Goal: Task Accomplishment & Management: Manage account settings

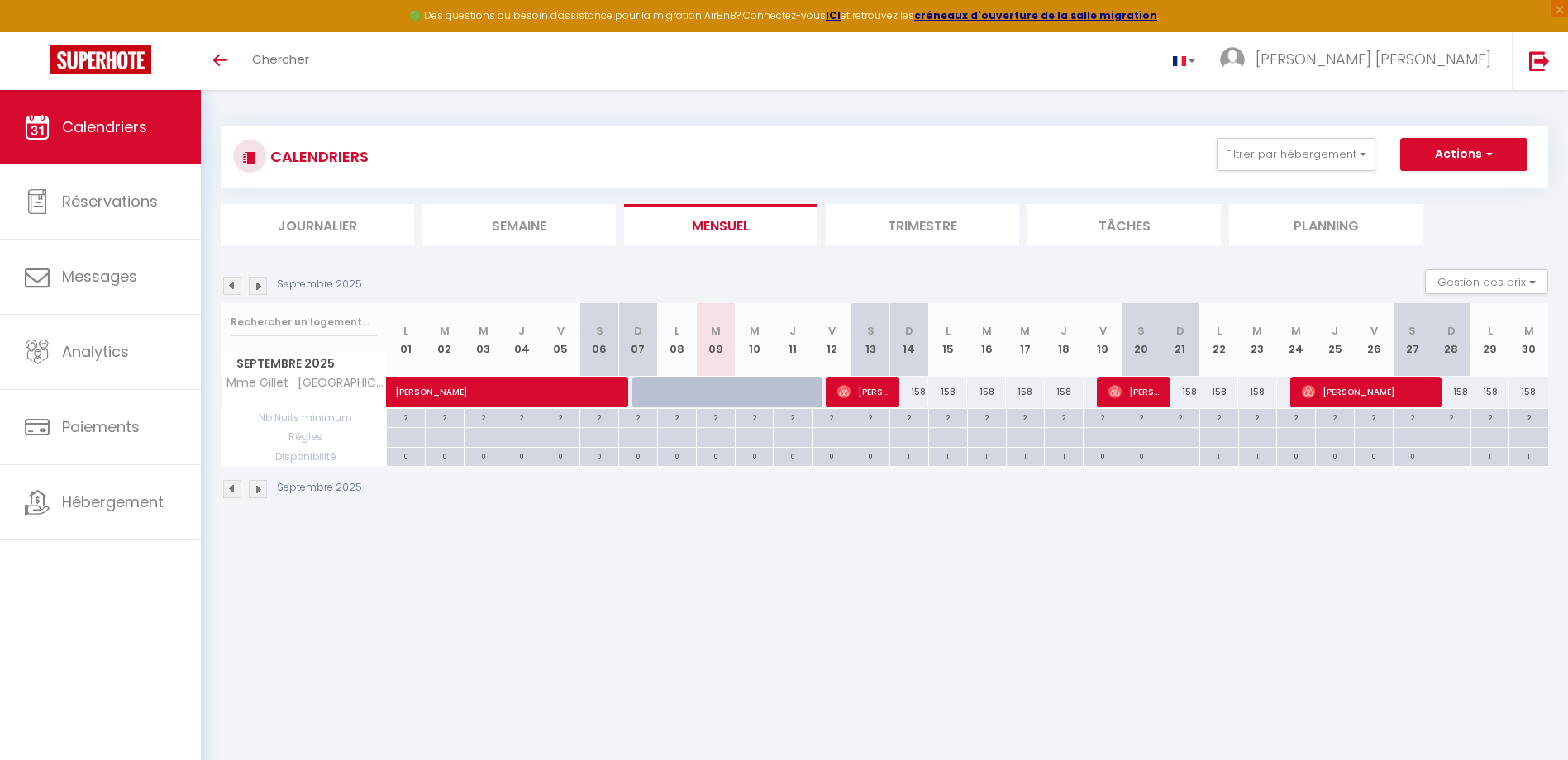
click at [261, 288] on img at bounding box center [258, 286] width 18 height 18
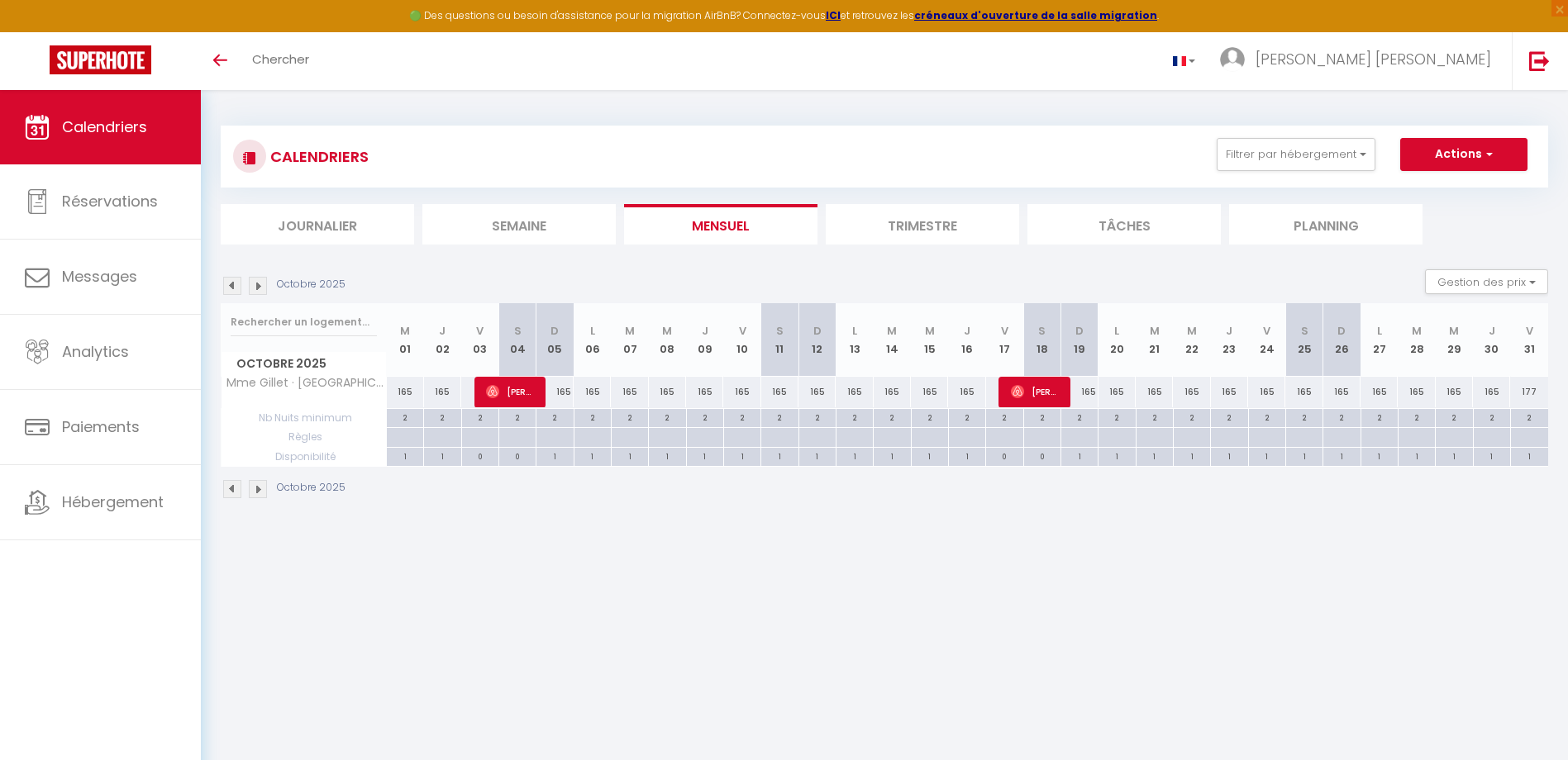
click at [261, 288] on img at bounding box center [258, 286] width 18 height 18
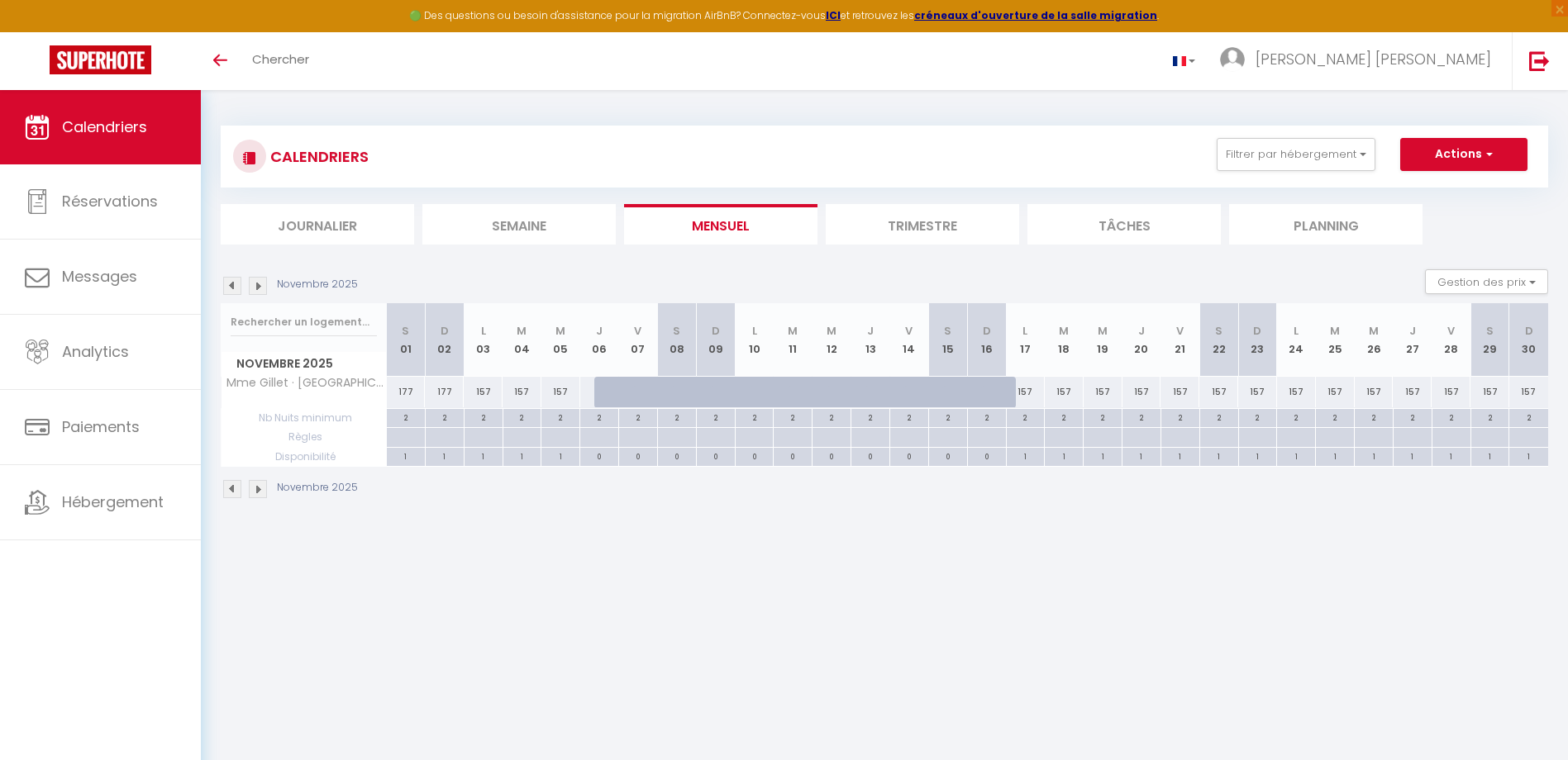
click at [261, 288] on img at bounding box center [258, 286] width 18 height 18
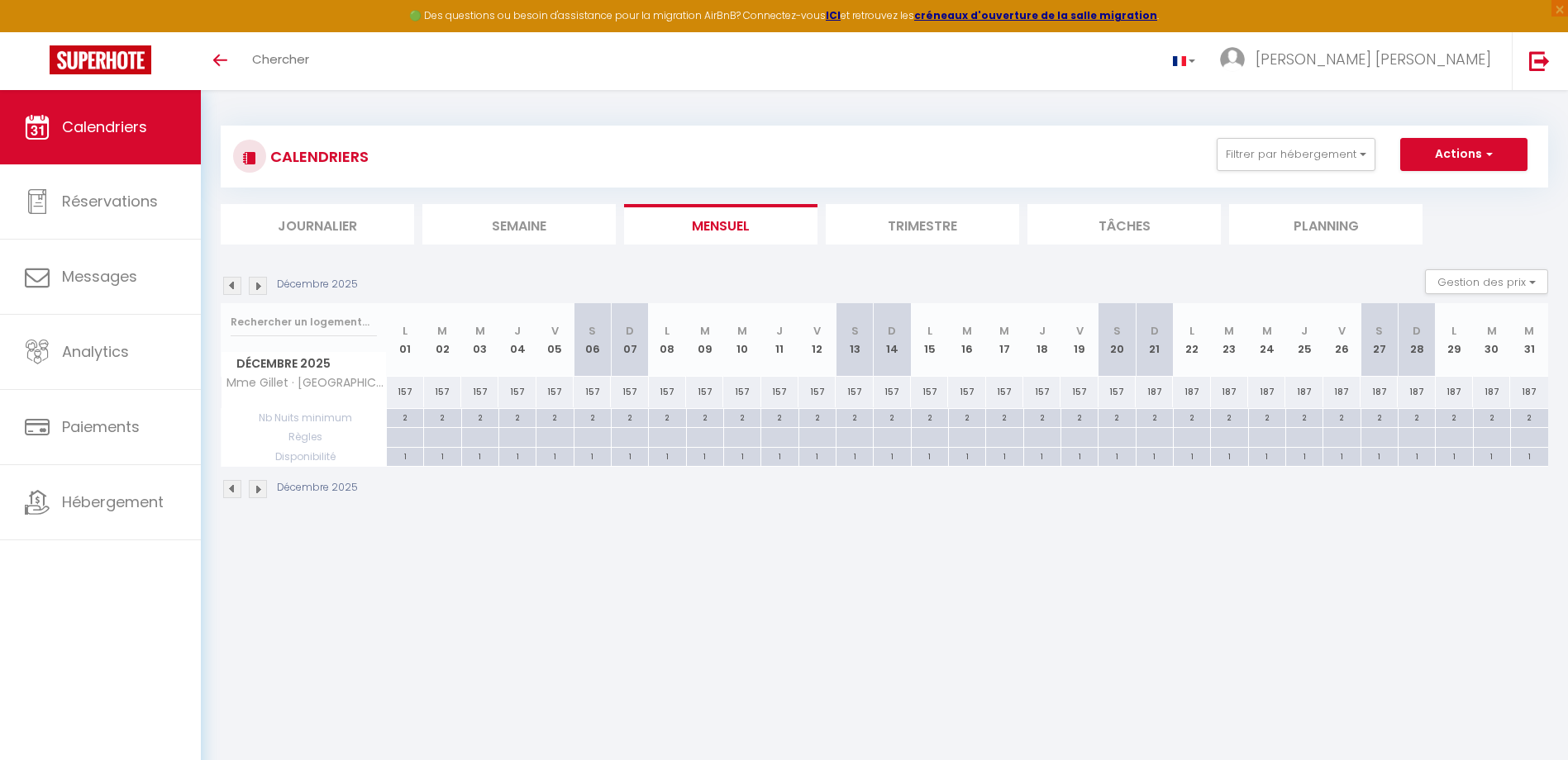
click at [1266, 389] on div "187" at bounding box center [1266, 391] width 38 height 30
type input "187"
type input "Mer 24 Décembre 2025"
type input "Jeu 25 Décembre 2025"
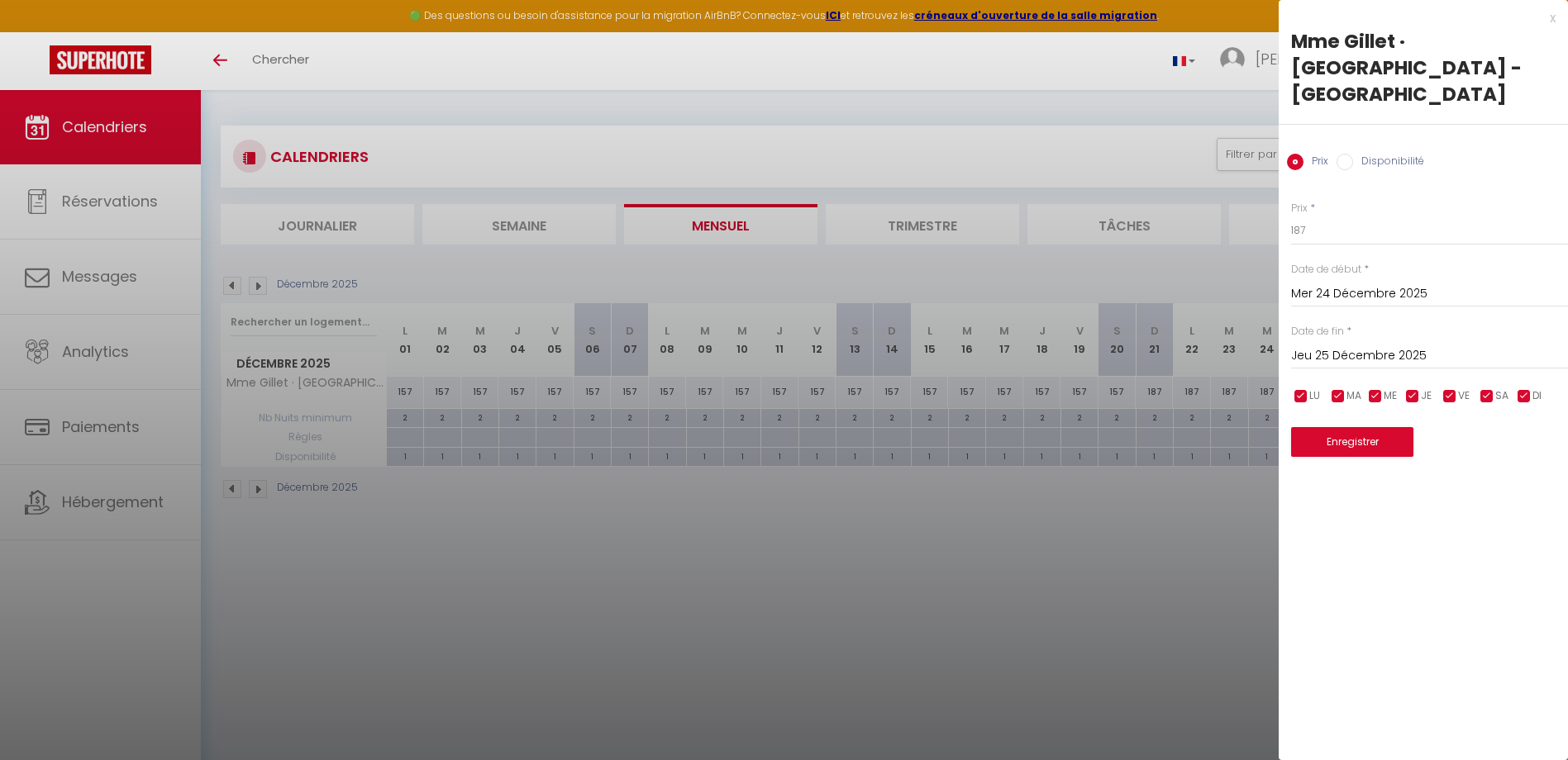
click at [1340, 154] on input "Disponibilité" at bounding box center [1345, 162] width 16 height 16
radio input "true"
radio input "false"
click at [1329, 215] on select "Disponible Indisponible" at bounding box center [1429, 231] width 277 height 31
select select "0"
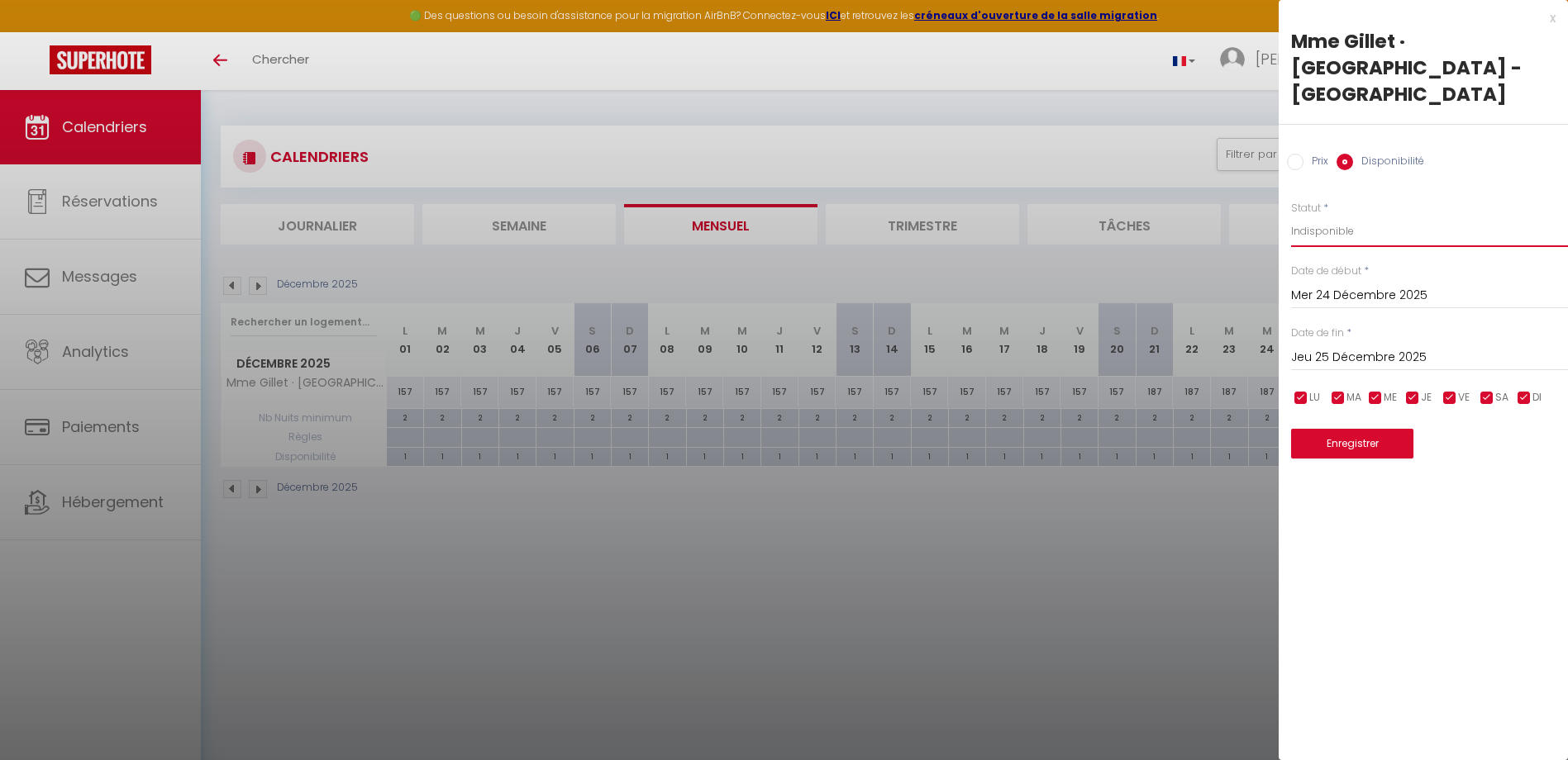
click at [1290, 215] on select "Disponible Indisponible" at bounding box center [1429, 231] width 277 height 31
click at [1353, 347] on input "Jeu 25 Décembre 2025" at bounding box center [1429, 357] width 277 height 21
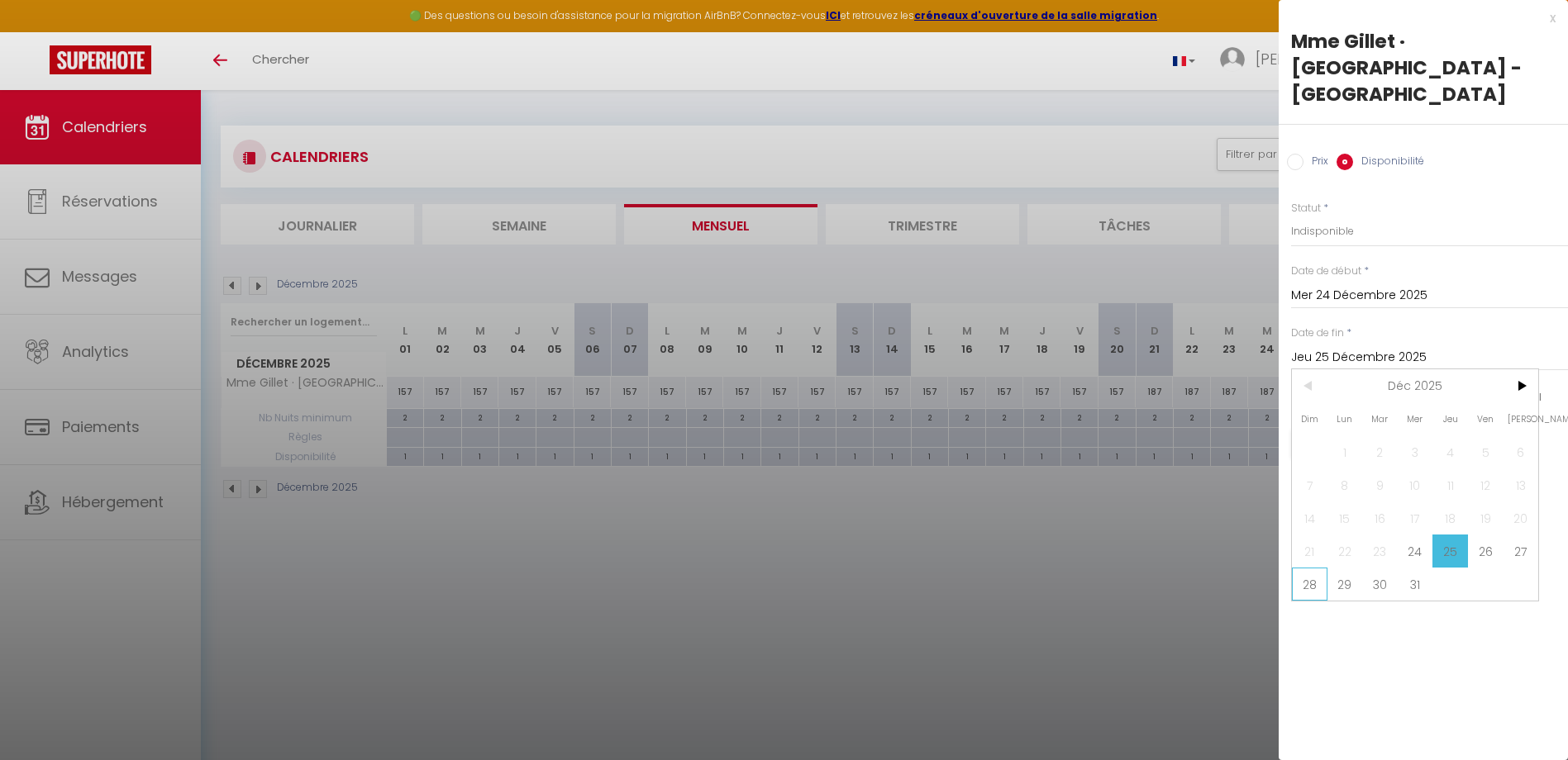
click at [1314, 568] on span "28" at bounding box center [1309, 584] width 36 height 33
type input "Dim 28 Décembre 2025"
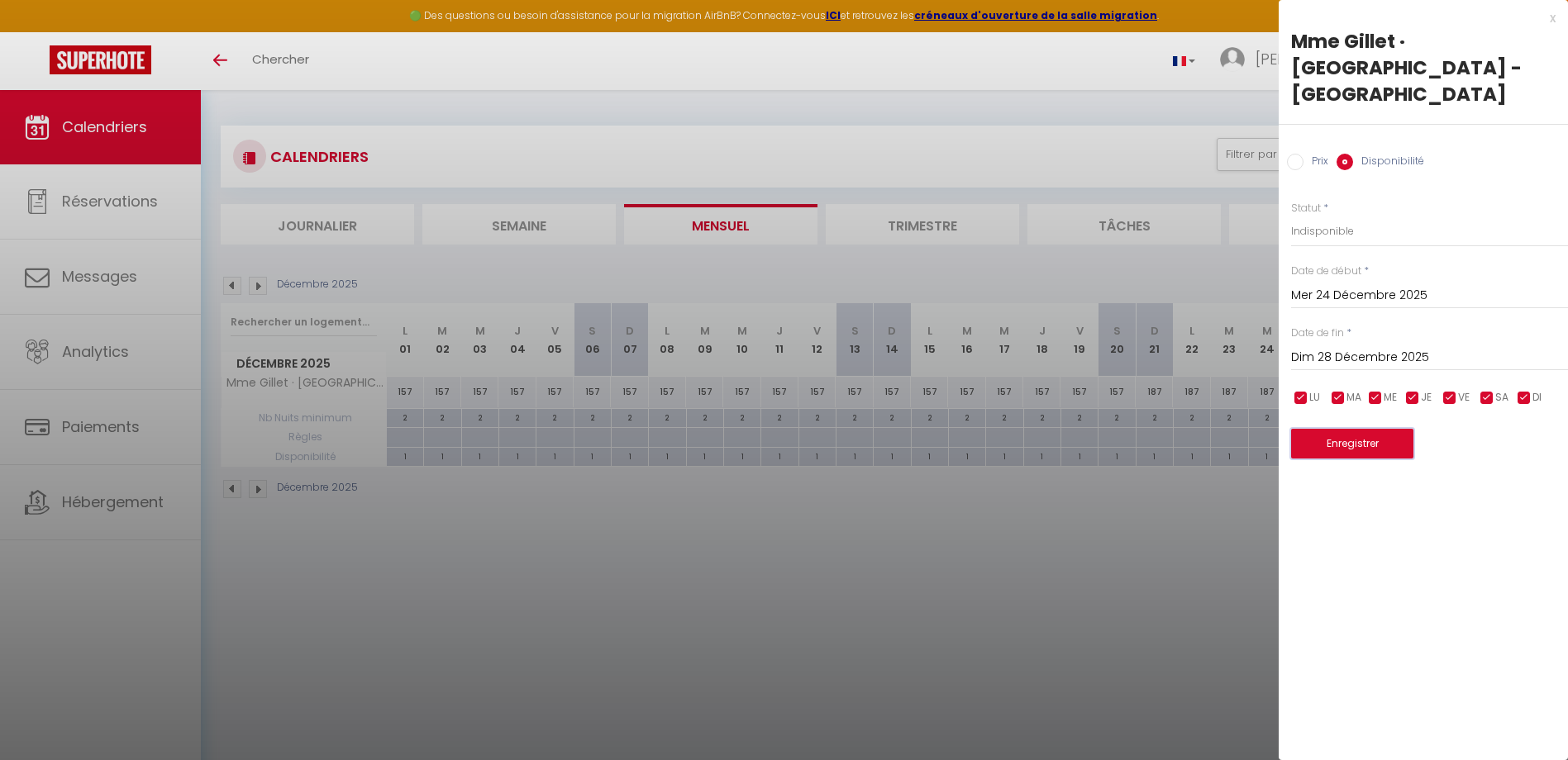
click at [1366, 429] on button "Enregistrer" at bounding box center [1352, 443] width 123 height 29
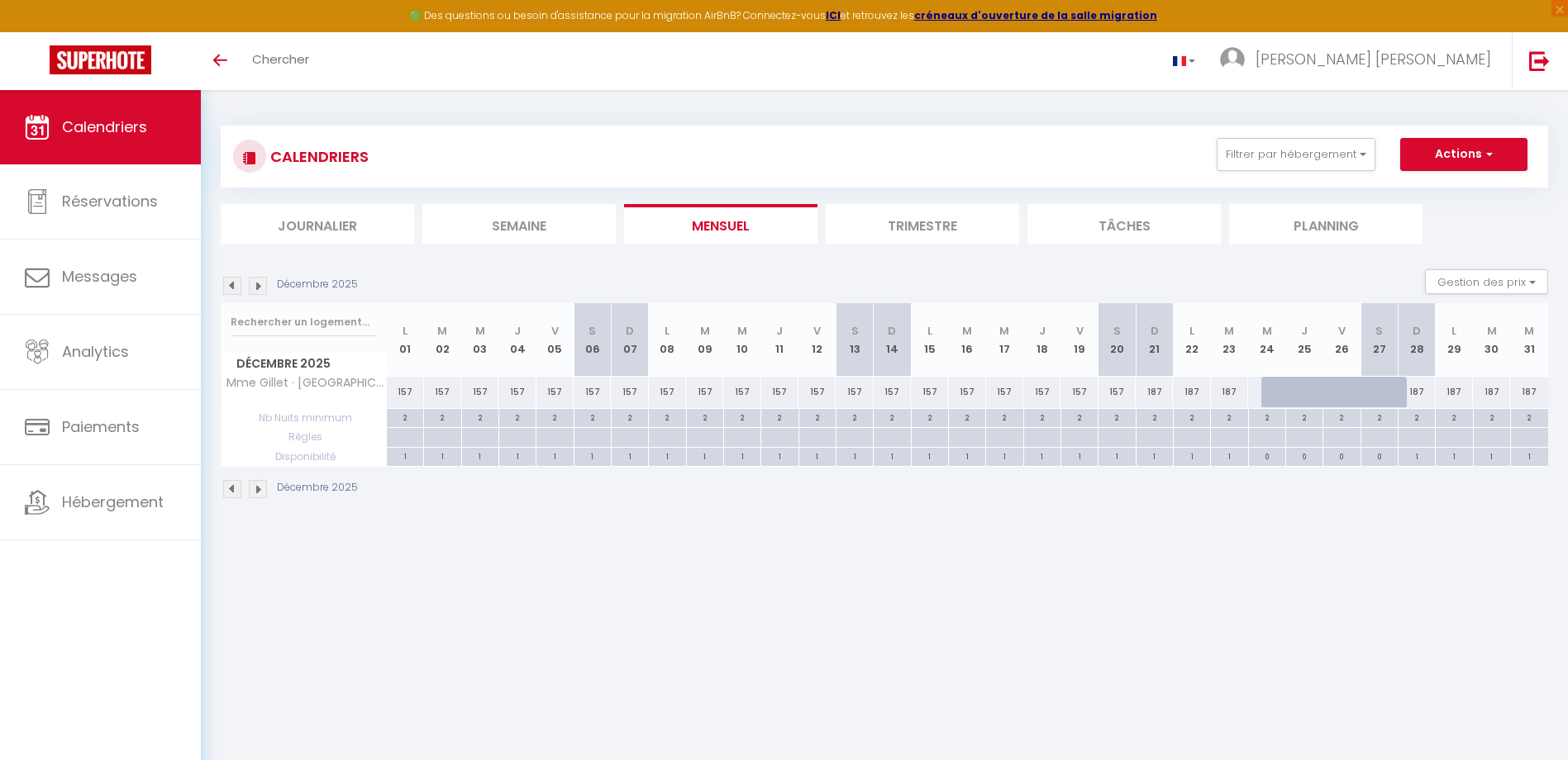
click at [253, 281] on img at bounding box center [258, 286] width 18 height 18
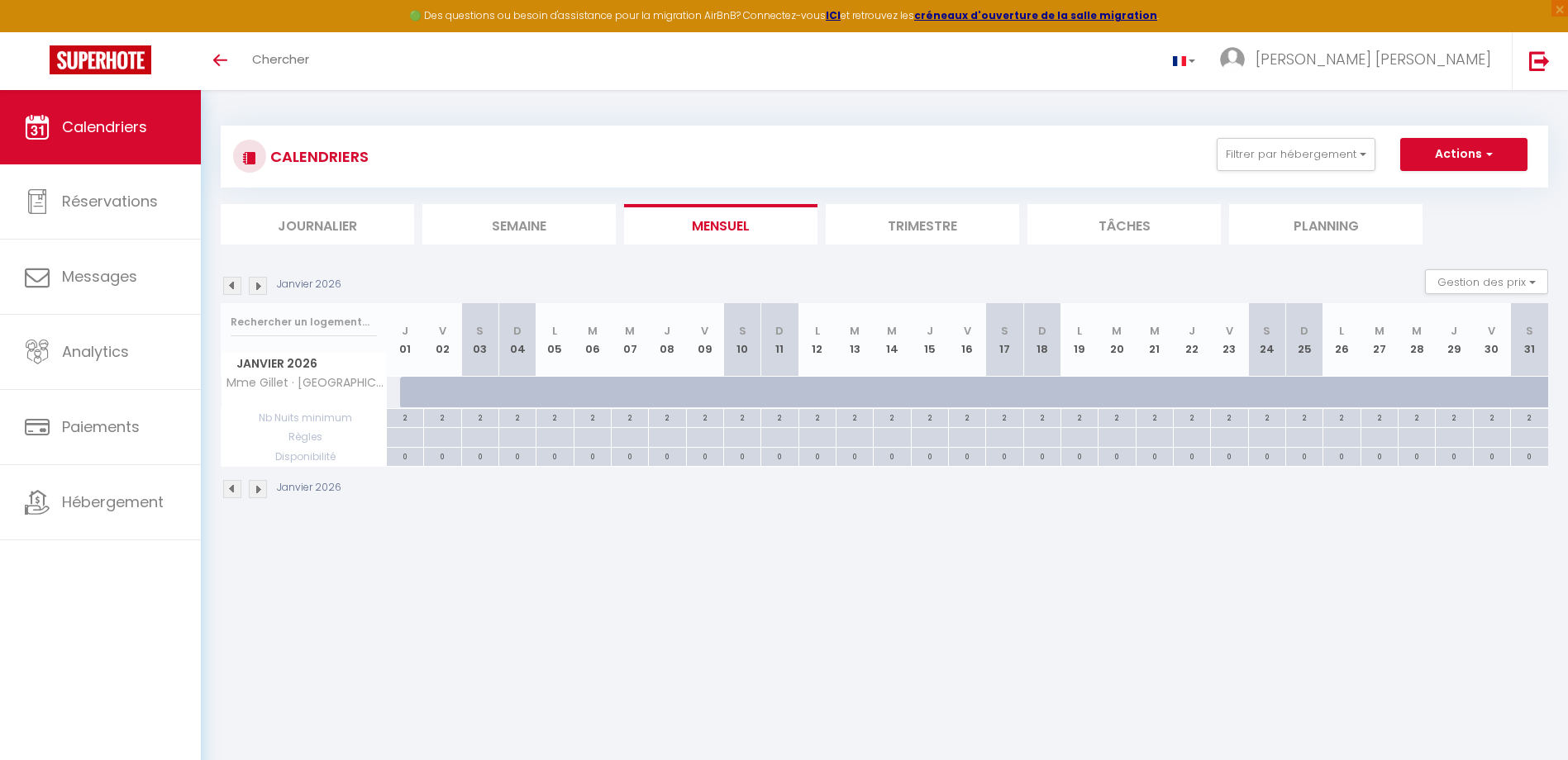
click at [230, 284] on img at bounding box center [233, 286] width 18 height 18
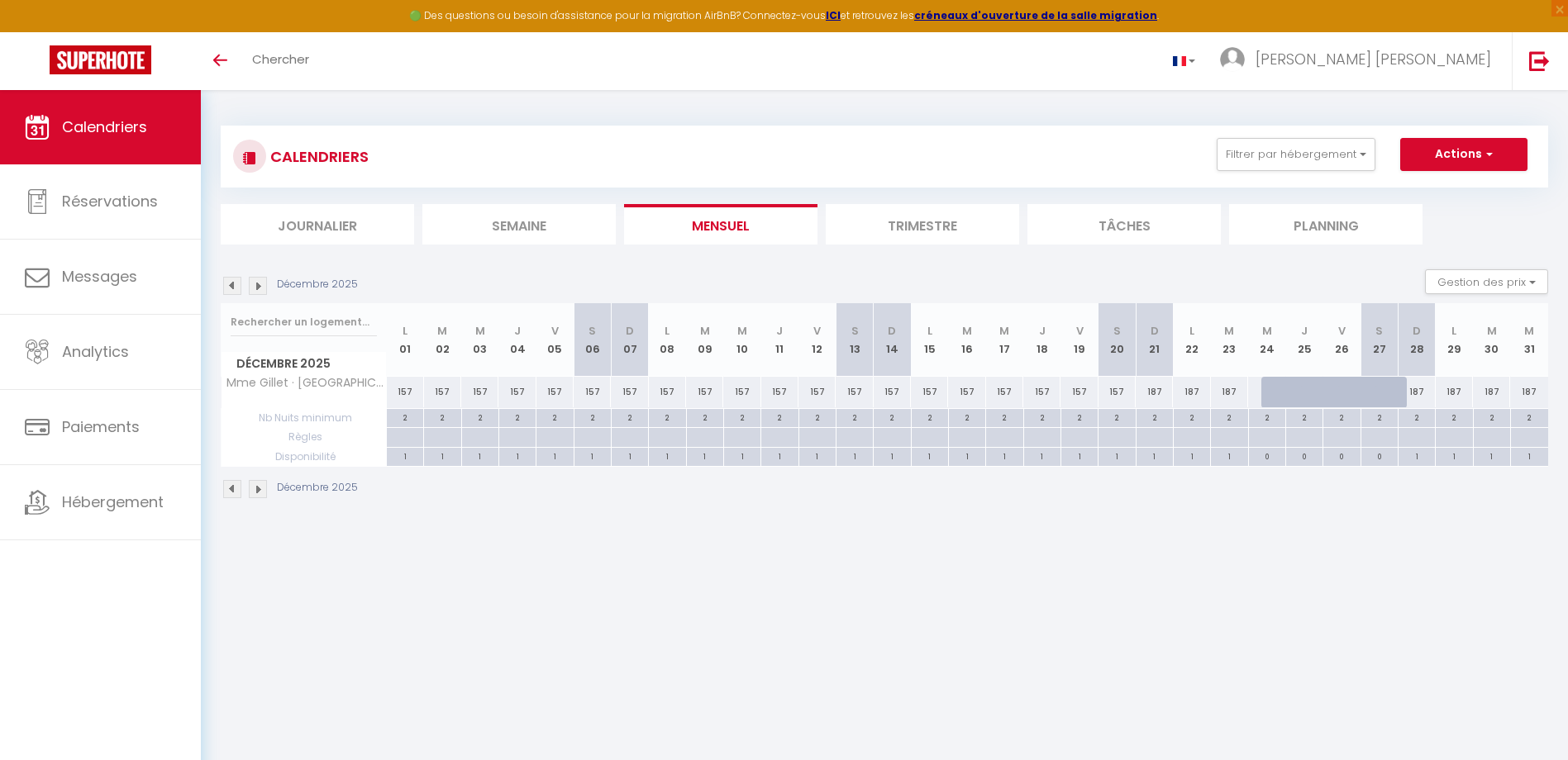
click at [229, 284] on img at bounding box center [233, 286] width 18 height 18
